Goal: Find specific page/section: Find specific page/section

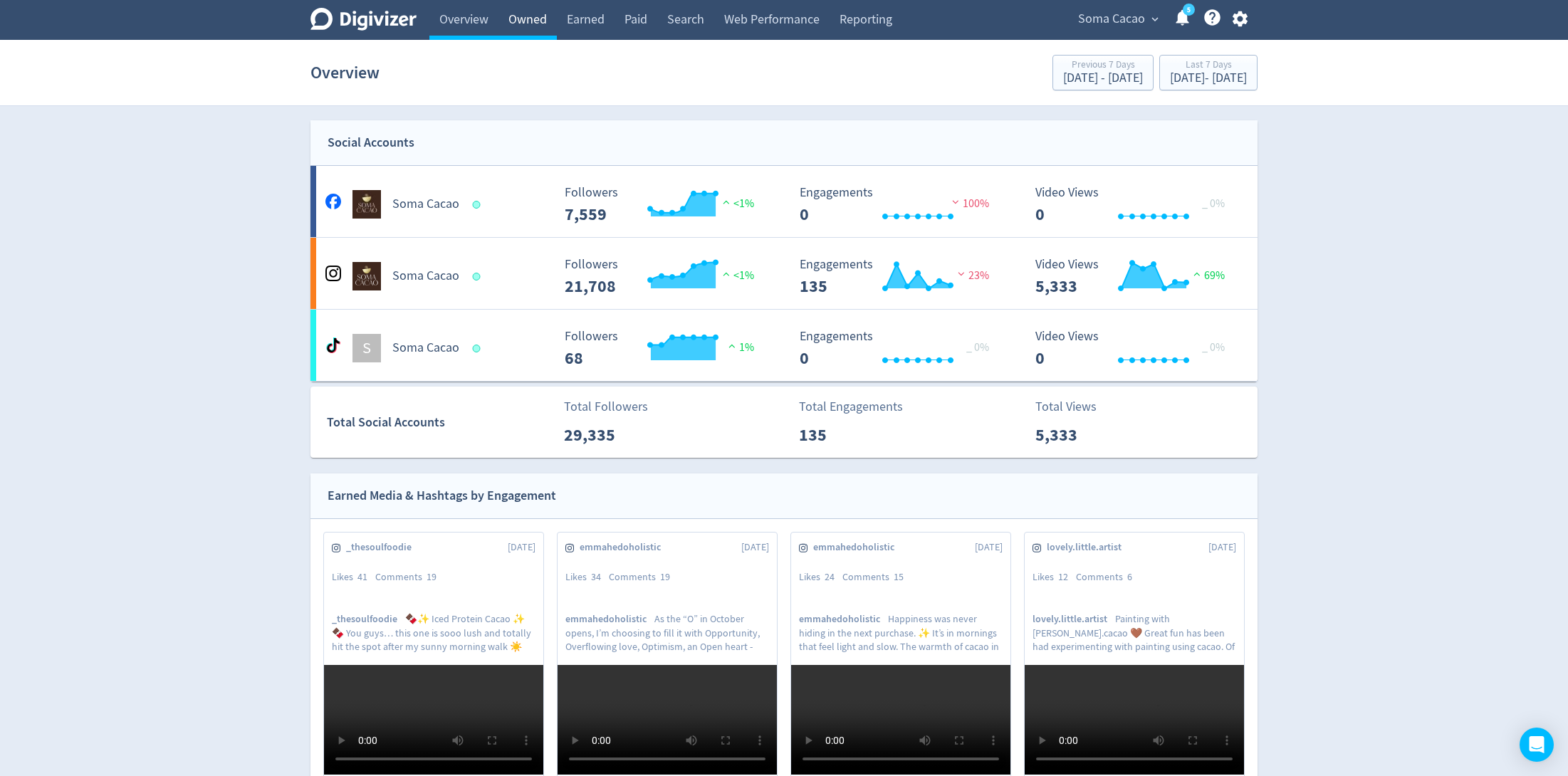
click at [538, 14] on link "Owned" at bounding box center [528, 19] width 58 height 40
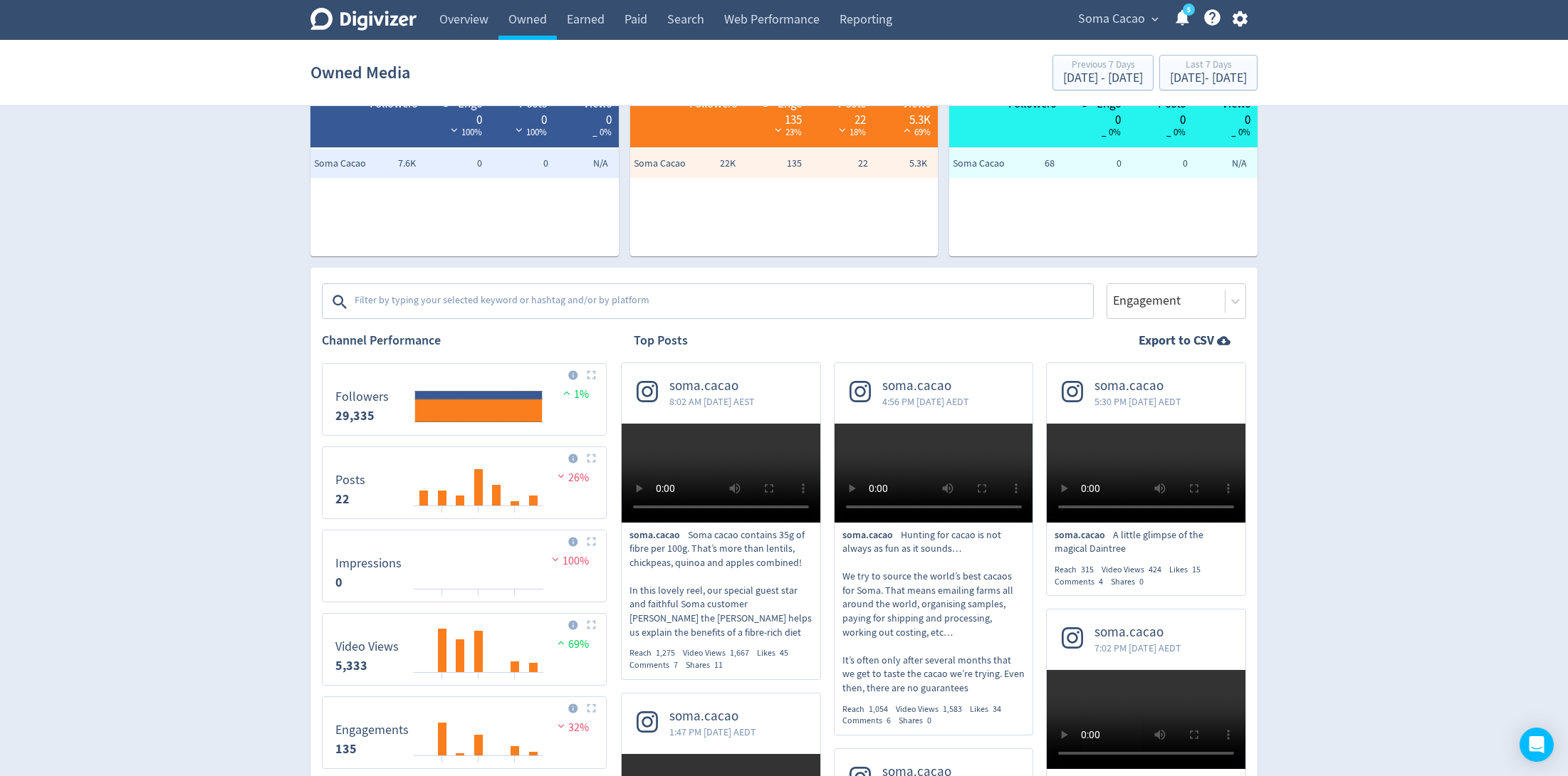
scroll to position [75, 0]
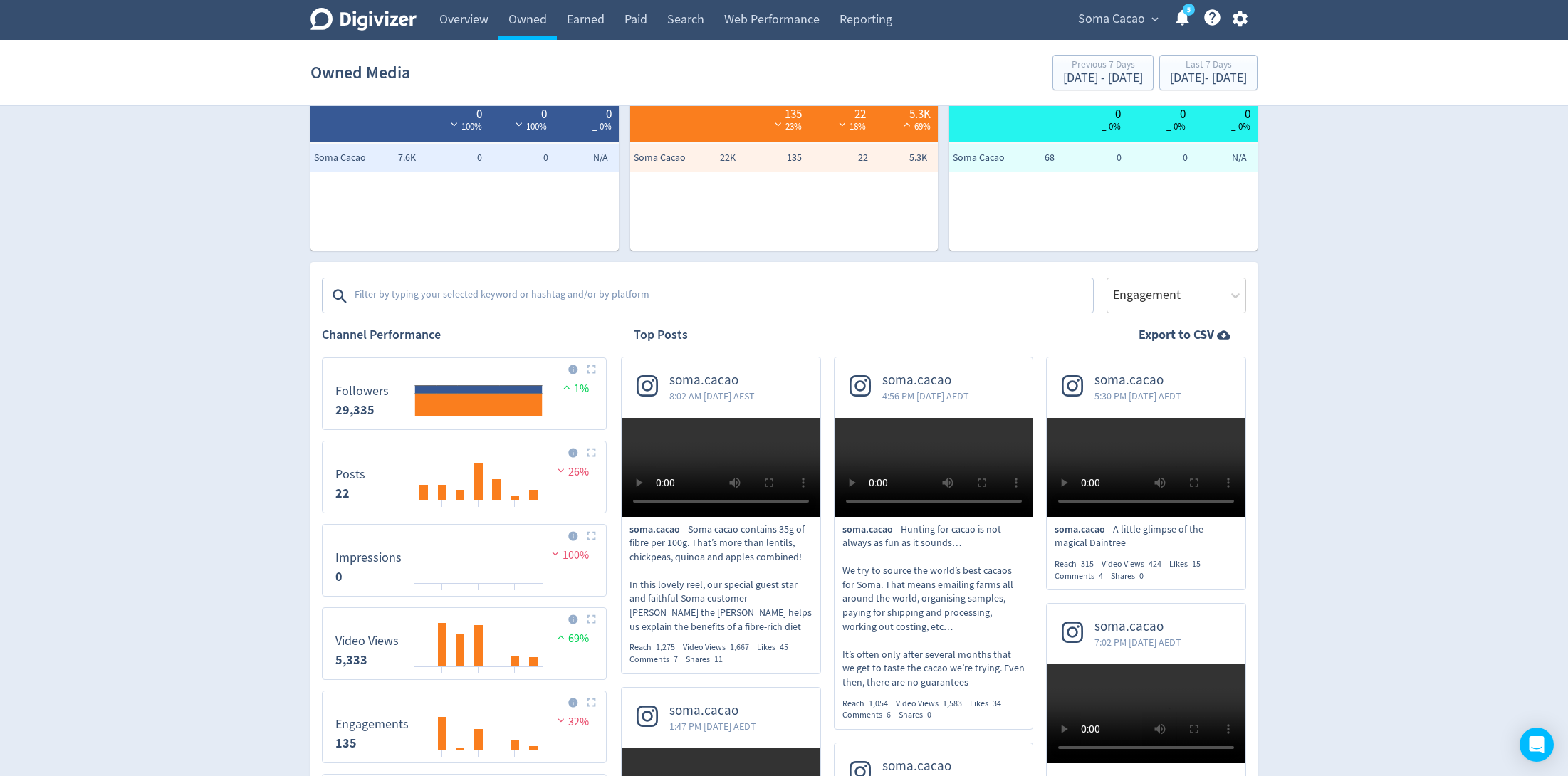
click at [1137, 40] on section "Owned Media Previous 7 Days [DATE] - [DATE] Last 7 Days [DATE] - [DATE]" at bounding box center [784, 73] width 1568 height 67
click at [1126, 22] on span "Soma Cacao" at bounding box center [1112, 19] width 67 height 23
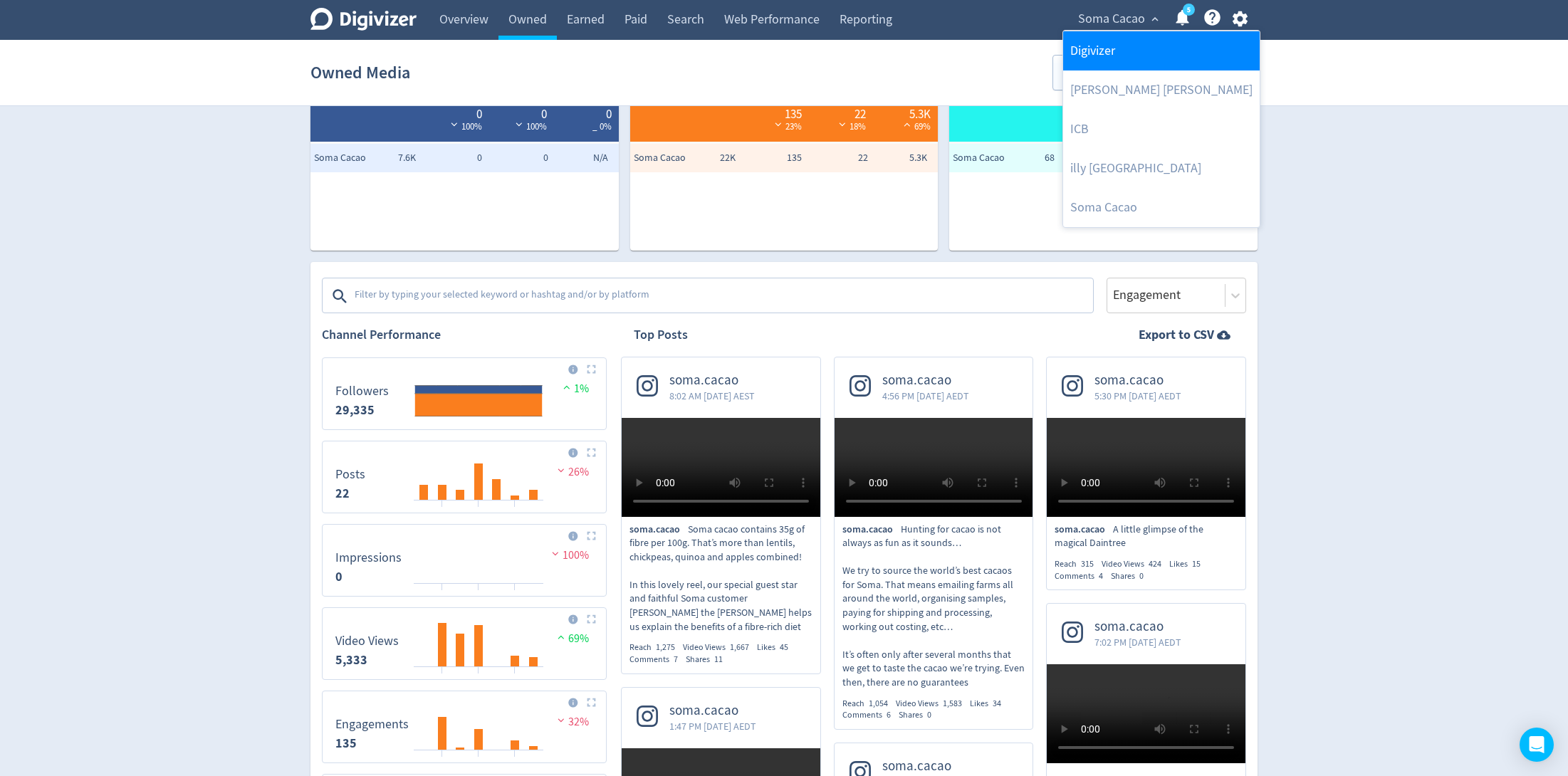
click at [1099, 41] on link "Digivizer" at bounding box center [1161, 51] width 197 height 39
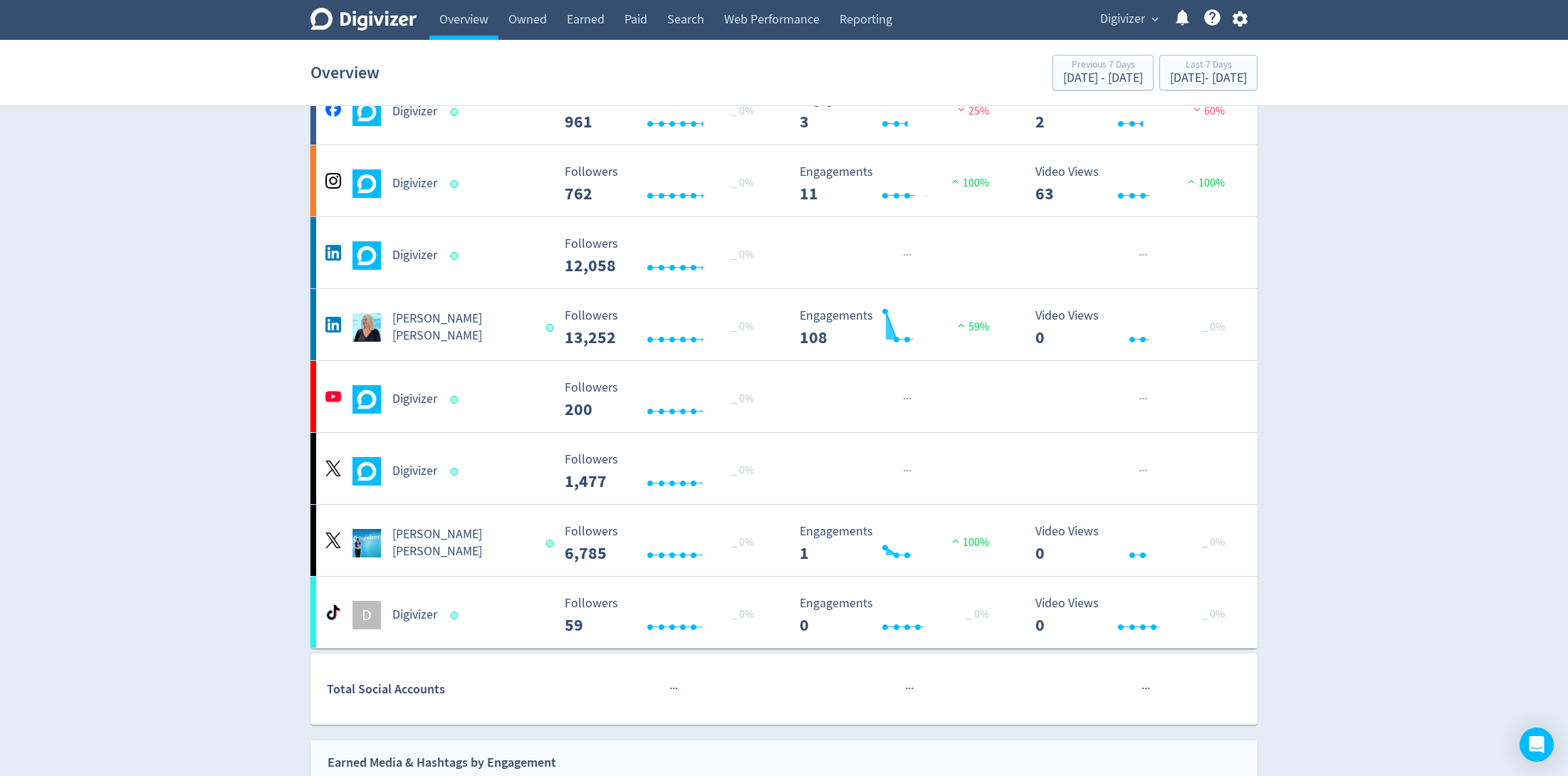
scroll to position [174, 0]
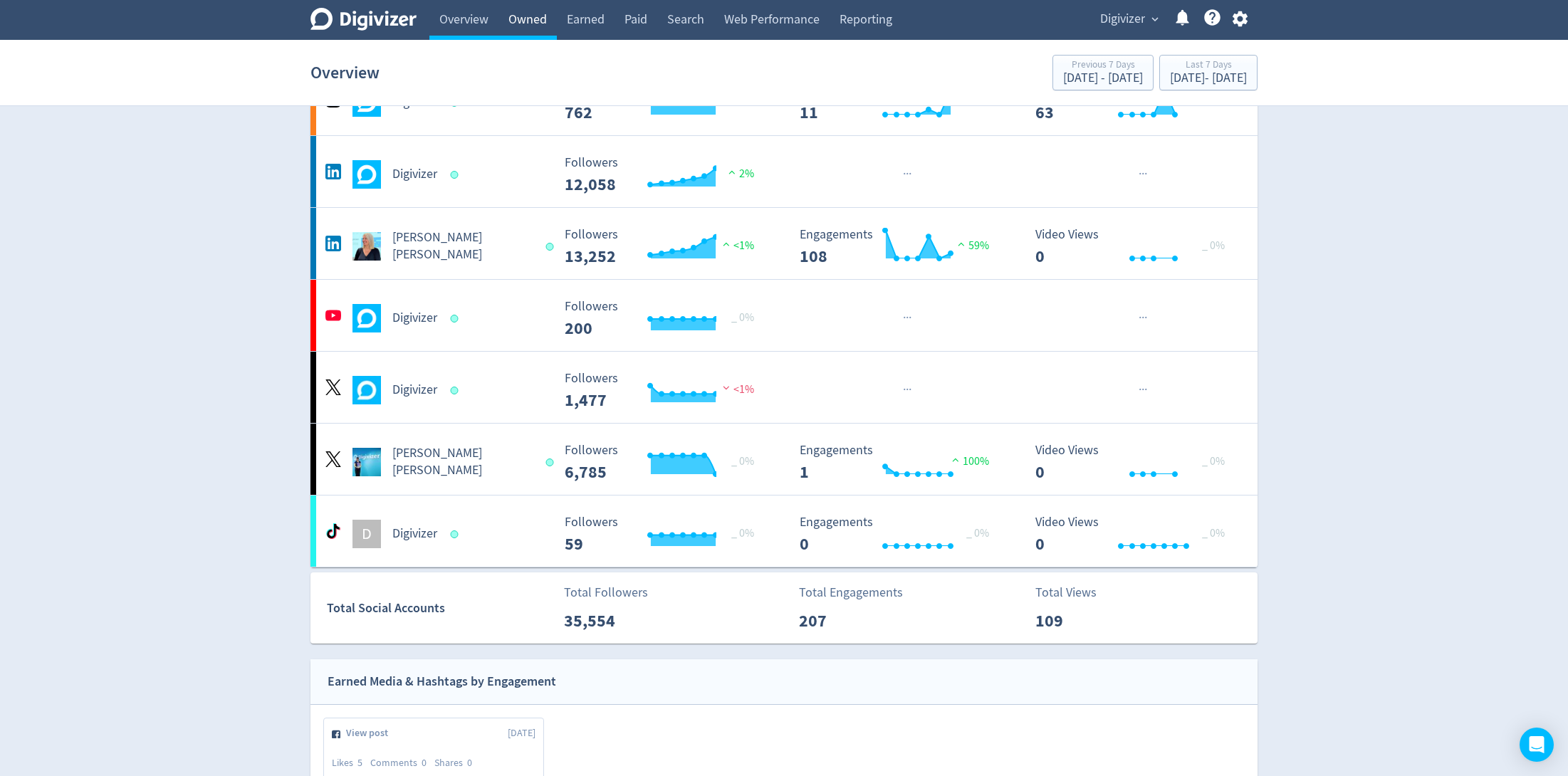
click at [521, 17] on link "Owned" at bounding box center [528, 19] width 58 height 40
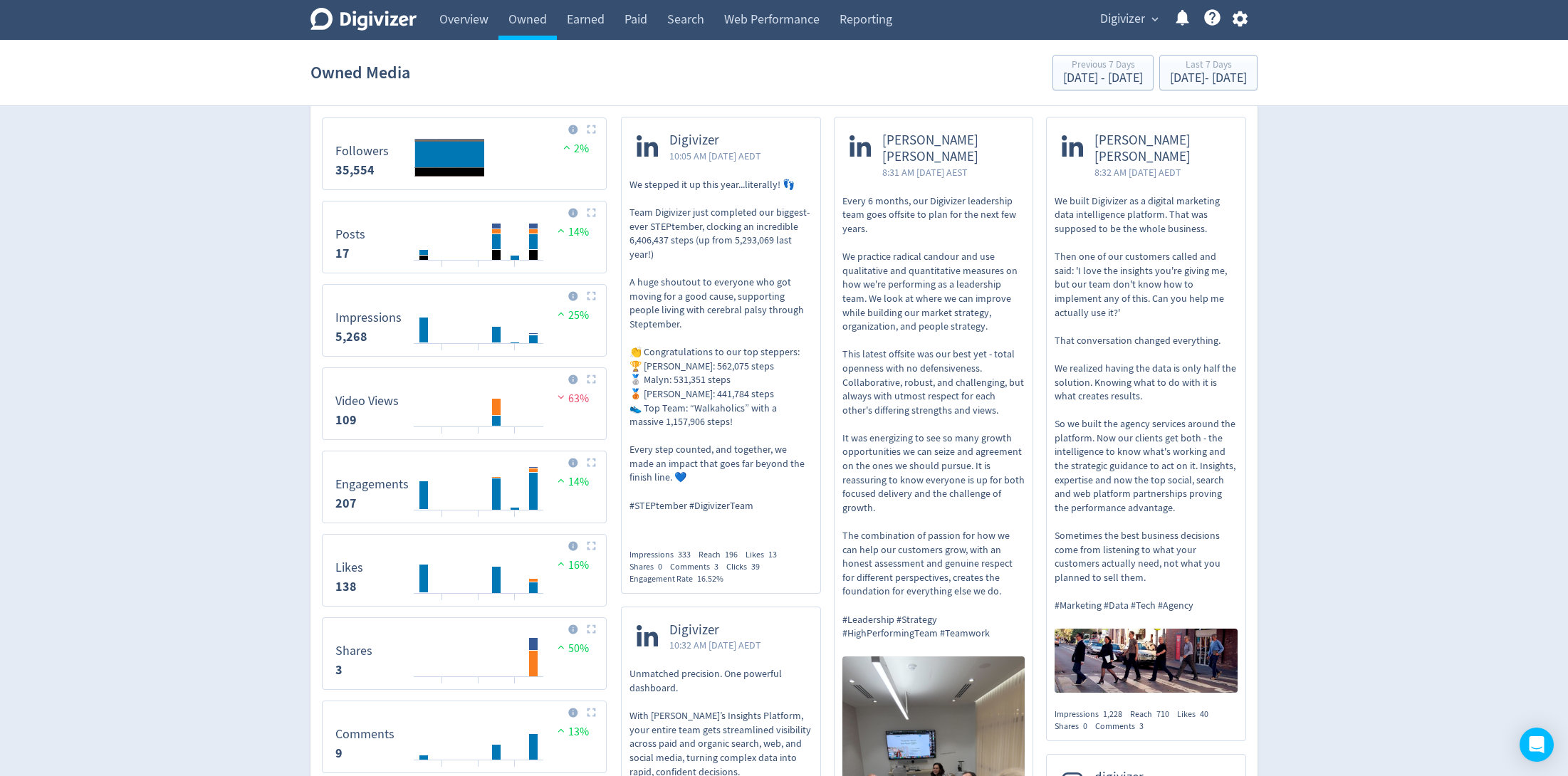
scroll to position [534, 0]
